Goal: Transaction & Acquisition: Purchase product/service

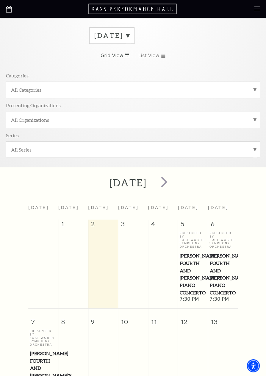
scroll to position [32, 0]
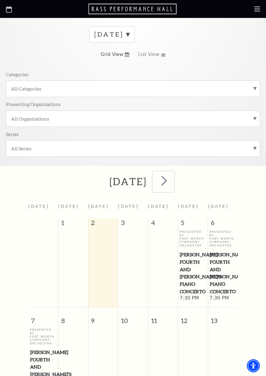
click at [173, 182] on span "next" at bounding box center [164, 180] width 17 height 17
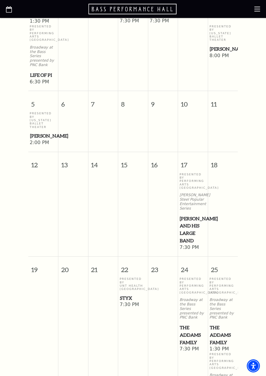
scroll to position [301, 0]
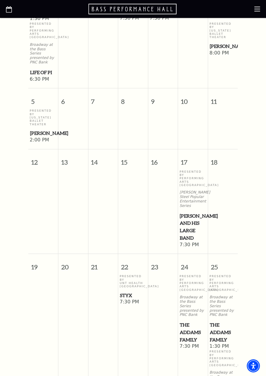
click at [186, 170] on p "Presented By Performing Arts Fort Worth" at bounding box center [193, 178] width 27 height 17
click at [187, 212] on span "Lyle Lovett and his Large Band" at bounding box center [193, 226] width 26 height 29
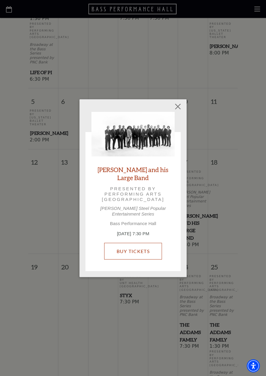
click at [141, 257] on link "Buy Tickets" at bounding box center [132, 251] width 57 height 17
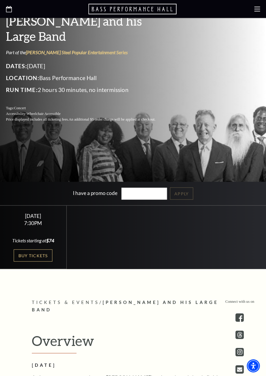
scroll to position [138, 0]
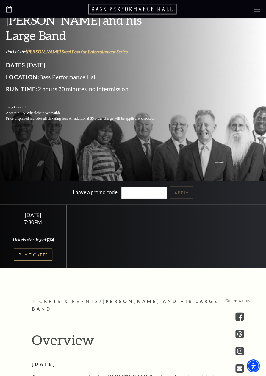
click at [31, 261] on link "Buy Tickets" at bounding box center [33, 254] width 39 height 12
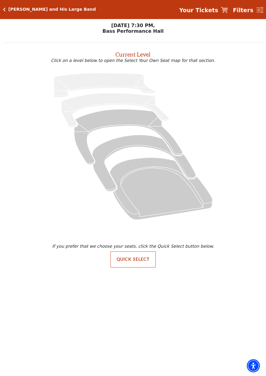
click at [120, 147] on icon "Box Tier - Seats Available: 29" at bounding box center [144, 163] width 104 height 57
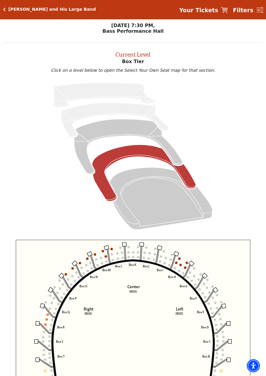
scroll to position [22, 0]
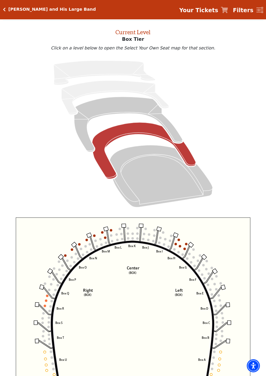
click at [57, 275] on circle at bounding box center [57, 274] width 2 height 2
click at [65, 276] on use "Seat Selected" at bounding box center [63, 275] width 3 height 3
click at [77, 247] on rect at bounding box center [73, 244] width 5 height 5
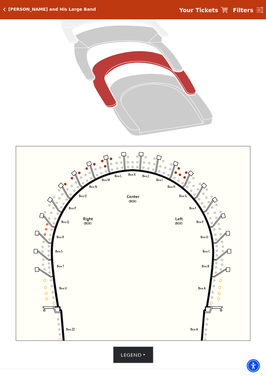
scroll to position [94, 0]
click at [141, 363] on button "Legend" at bounding box center [133, 354] width 40 height 17
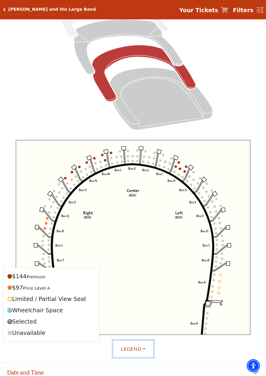
scroll to position [99, 0]
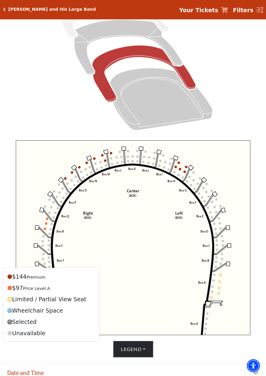
click at [83, 57] on icon "Mezzanine - Seats Available: 302" at bounding box center [128, 47] width 108 height 55
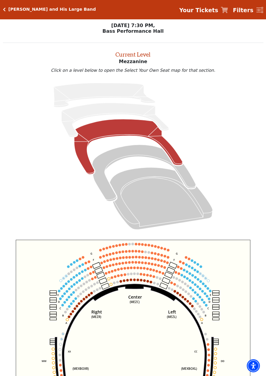
scroll to position [22, 0]
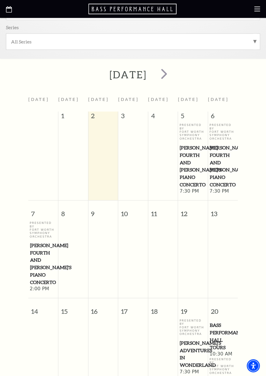
scroll to position [164, 0]
